Goal: Task Accomplishment & Management: Use online tool/utility

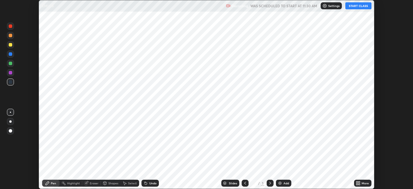
scroll to position [189, 413]
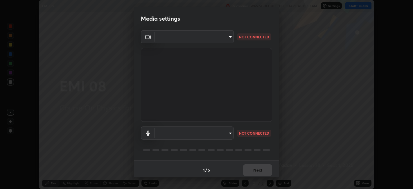
type input "9e57caed4cce4141f5eaa85e897878ef8d6f7de05c3a7e1aeb5fb010bc414606"
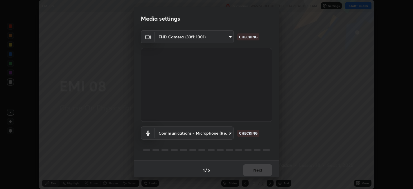
click at [225, 134] on body "Erase all EMI 08 Recording WAS SCHEDULED TO START AT 11:30 AM Settings START CL…" at bounding box center [206, 94] width 413 height 189
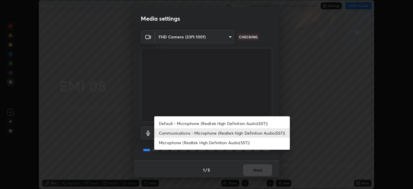
click at [212, 124] on li "Default - Microphone (Realtek High Definition Audio(SST))" at bounding box center [222, 124] width 136 height 10
type input "default"
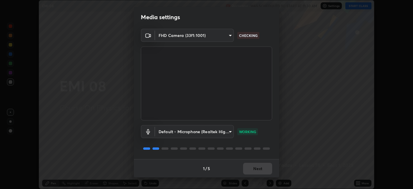
scroll to position [0, 0]
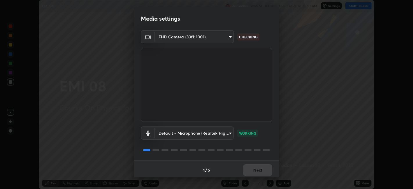
click at [261, 167] on div "1 / 5 Next" at bounding box center [206, 169] width 145 height 19
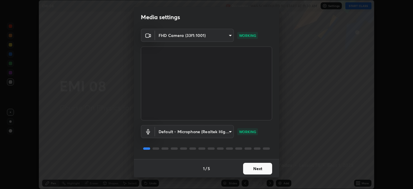
click at [261, 165] on button "Next" at bounding box center [257, 169] width 29 height 12
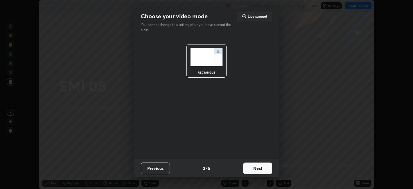
scroll to position [0, 0]
click at [262, 169] on button "Next" at bounding box center [257, 169] width 29 height 12
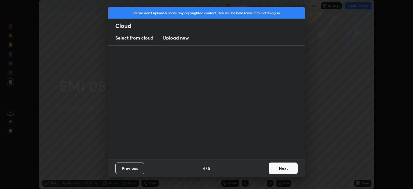
click at [265, 170] on div "Previous 4 / 5 Next" at bounding box center [206, 168] width 197 height 19
click at [269, 171] on button "Next" at bounding box center [283, 169] width 29 height 12
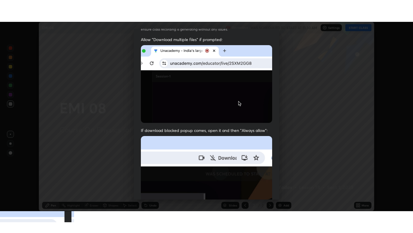
scroll to position [120, 0]
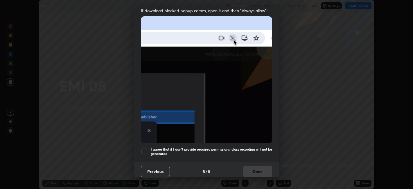
click at [210, 148] on h5 "I agree that if I don't provide required permissions, class recording will not …" at bounding box center [212, 151] width 122 height 9
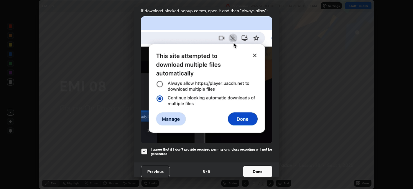
click at [250, 166] on button "Done" at bounding box center [257, 172] width 29 height 12
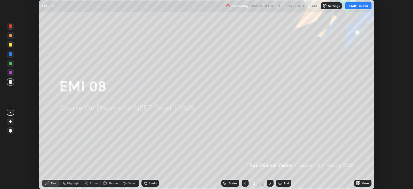
click at [351, 6] on button "START CLASS" at bounding box center [359, 5] width 26 height 7
click at [360, 184] on icon at bounding box center [359, 183] width 1 height 1
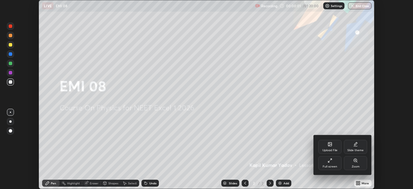
click at [335, 165] on div "Full screen" at bounding box center [330, 166] width 15 height 3
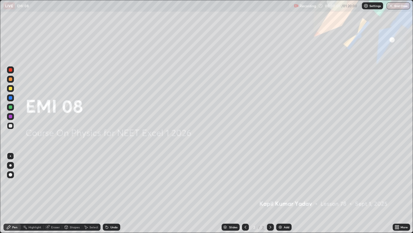
scroll to position [233, 413]
click at [288, 189] on div "Add" at bounding box center [283, 226] width 15 height 7
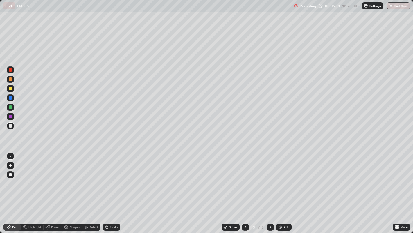
click at [286, 189] on div "Add" at bounding box center [287, 226] width 6 height 3
click at [284, 189] on div "Add" at bounding box center [283, 226] width 15 height 7
click at [283, 189] on div "Add" at bounding box center [283, 226] width 15 height 7
click at [245, 189] on icon at bounding box center [245, 226] width 5 height 5
click at [289, 189] on div "Add" at bounding box center [283, 226] width 15 height 7
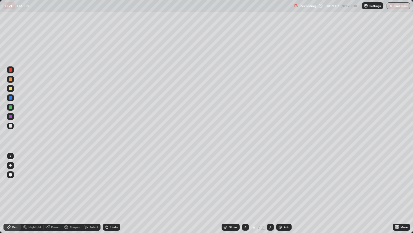
click at [281, 189] on img at bounding box center [280, 226] width 5 height 5
click at [288, 189] on div "Add" at bounding box center [287, 226] width 6 height 3
click at [283, 189] on div "Add" at bounding box center [283, 226] width 15 height 7
click at [112, 189] on div "Undo" at bounding box center [111, 226] width 17 height 7
click at [115, 189] on div "Undo" at bounding box center [113, 226] width 7 height 3
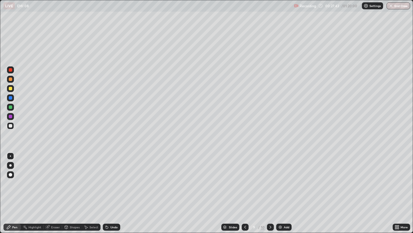
click at [115, 189] on div "Undo" at bounding box center [113, 226] width 7 height 3
click at [113, 189] on div "Undo" at bounding box center [111, 226] width 17 height 7
click at [56, 189] on div "Eraser" at bounding box center [55, 226] width 9 height 3
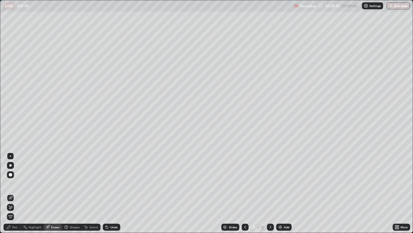
click at [18, 189] on div "Pen" at bounding box center [11, 226] width 17 height 7
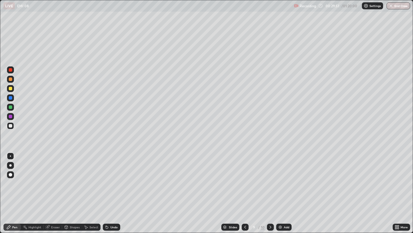
click at [280, 189] on img at bounding box center [280, 226] width 5 height 5
click at [116, 189] on div "Undo" at bounding box center [113, 226] width 7 height 3
click at [10, 87] on div at bounding box center [10, 88] width 3 height 3
click at [286, 189] on div "Add" at bounding box center [287, 226] width 6 height 3
click at [285, 189] on div "Add" at bounding box center [287, 226] width 6 height 3
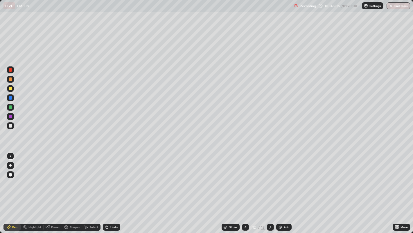
click at [284, 189] on div "Add" at bounding box center [283, 226] width 15 height 7
click at [281, 189] on img at bounding box center [280, 226] width 5 height 5
click at [283, 189] on div "Add" at bounding box center [283, 226] width 15 height 7
click at [284, 189] on div "Add" at bounding box center [287, 226] width 6 height 3
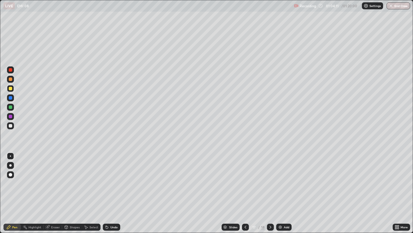
click at [282, 189] on img at bounding box center [280, 226] width 5 height 5
click at [281, 189] on img at bounding box center [280, 226] width 5 height 5
click at [246, 189] on div at bounding box center [245, 226] width 7 height 7
click at [244, 189] on icon at bounding box center [245, 226] width 5 height 5
click at [270, 189] on icon at bounding box center [271, 226] width 5 height 5
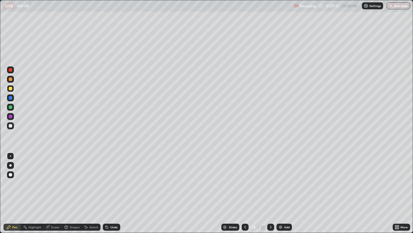
click at [270, 189] on div at bounding box center [270, 227] width 7 height 12
click at [284, 189] on div "Add" at bounding box center [284, 226] width 15 height 7
click at [393, 9] on button "End Class" at bounding box center [399, 5] width 24 height 7
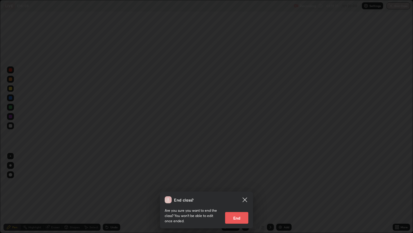
click at [233, 189] on button "End" at bounding box center [236, 218] width 23 height 12
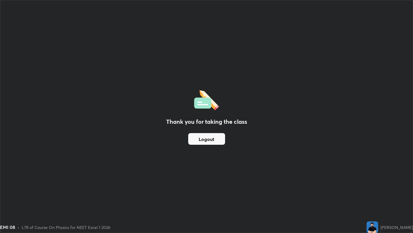
click at [200, 138] on button "Logout" at bounding box center [206, 139] width 37 height 12
click at [200, 139] on button "Logout" at bounding box center [206, 139] width 37 height 12
click at [199, 137] on button "Logout" at bounding box center [206, 139] width 37 height 12
